Goal: Information Seeking & Learning: Learn about a topic

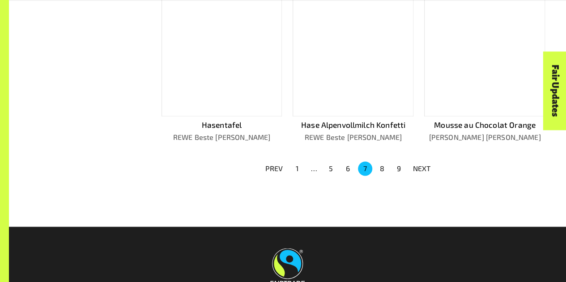
scroll to position [615, 0]
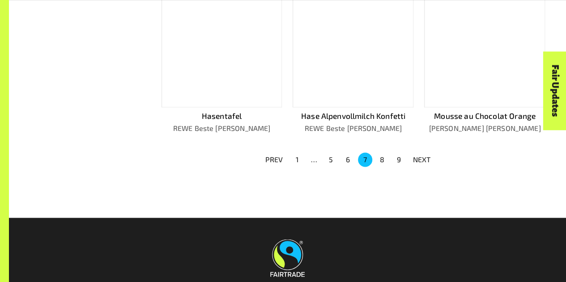
click at [378, 157] on button "8" at bounding box center [382, 160] width 14 height 14
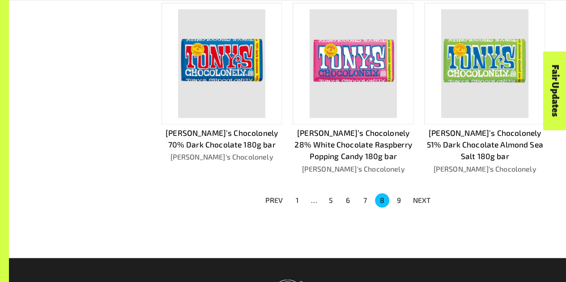
scroll to position [598, 0]
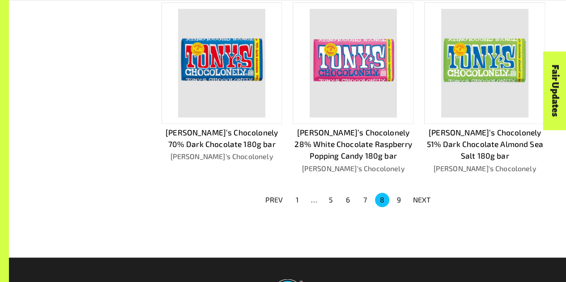
click at [399, 193] on button "9" at bounding box center [399, 200] width 14 height 14
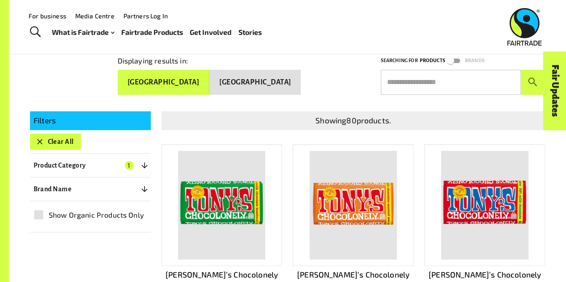
scroll to position [106, 0]
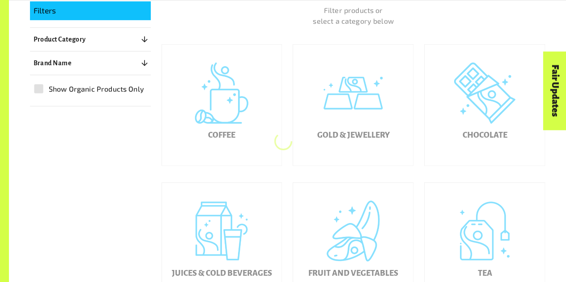
scroll to position [220, 0]
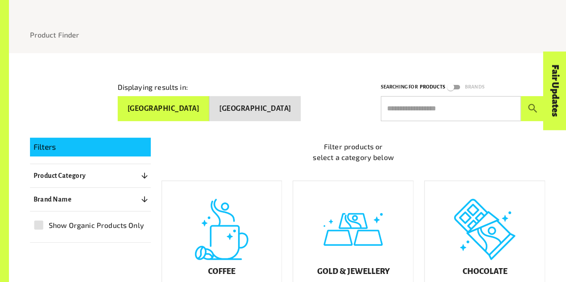
scroll to position [81, 0]
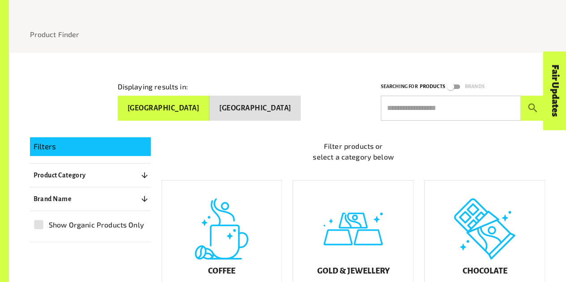
click at [443, 45] on div at bounding box center [288, 46] width 516 height 13
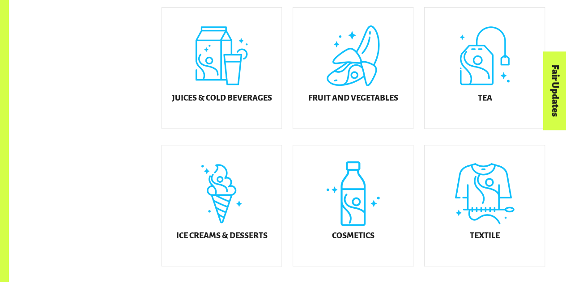
scroll to position [393, 0]
click at [363, 90] on div "Fruit and Vegetables" at bounding box center [353, 67] width 120 height 121
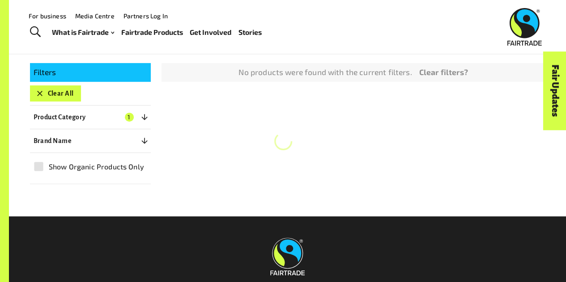
scroll to position [136, 0]
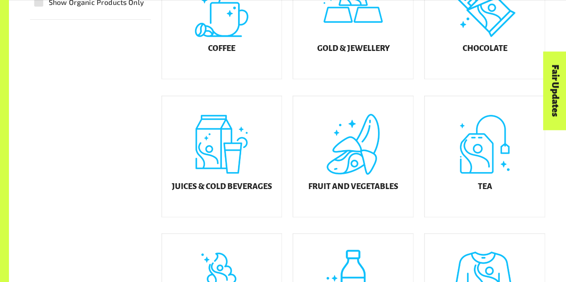
click at [227, 192] on h5 "Juices & Cold Beverages" at bounding box center [221, 187] width 100 height 9
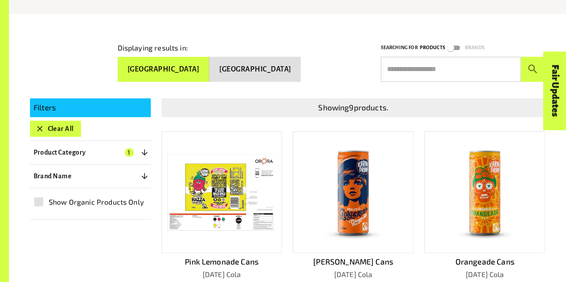
scroll to position [122, 0]
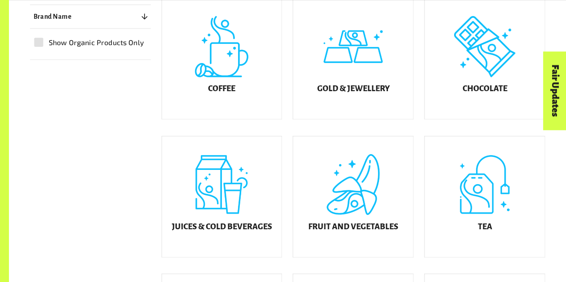
scroll to position [294, 0]
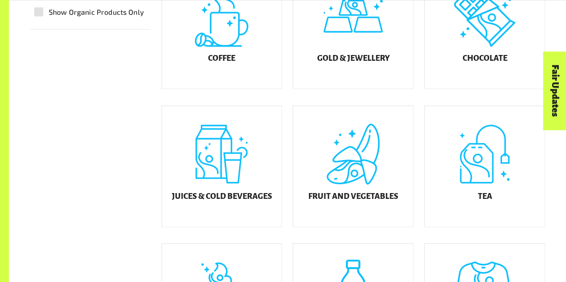
click at [470, 57] on div "Chocolate" at bounding box center [485, 28] width 120 height 121
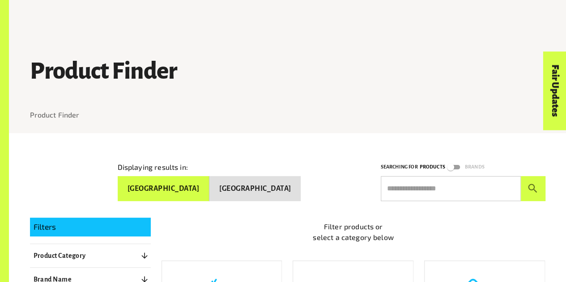
scroll to position [294, 0]
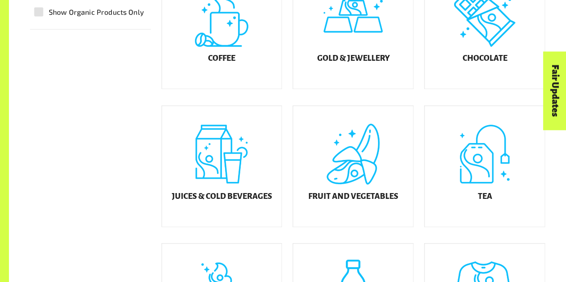
click at [259, 57] on div "Coffee" at bounding box center [222, 28] width 120 height 121
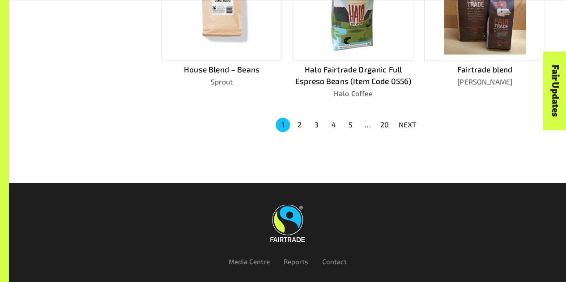
scroll to position [662, 0]
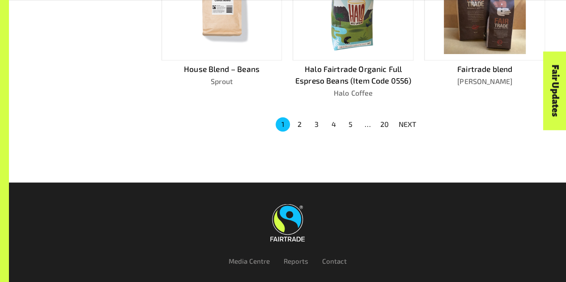
click at [301, 117] on button "2" at bounding box center [300, 124] width 14 height 14
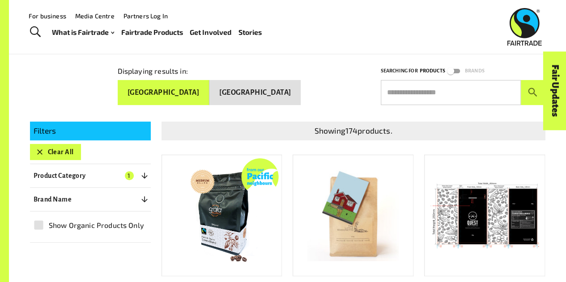
scroll to position [97, 0]
